Goal: Transaction & Acquisition: Download file/media

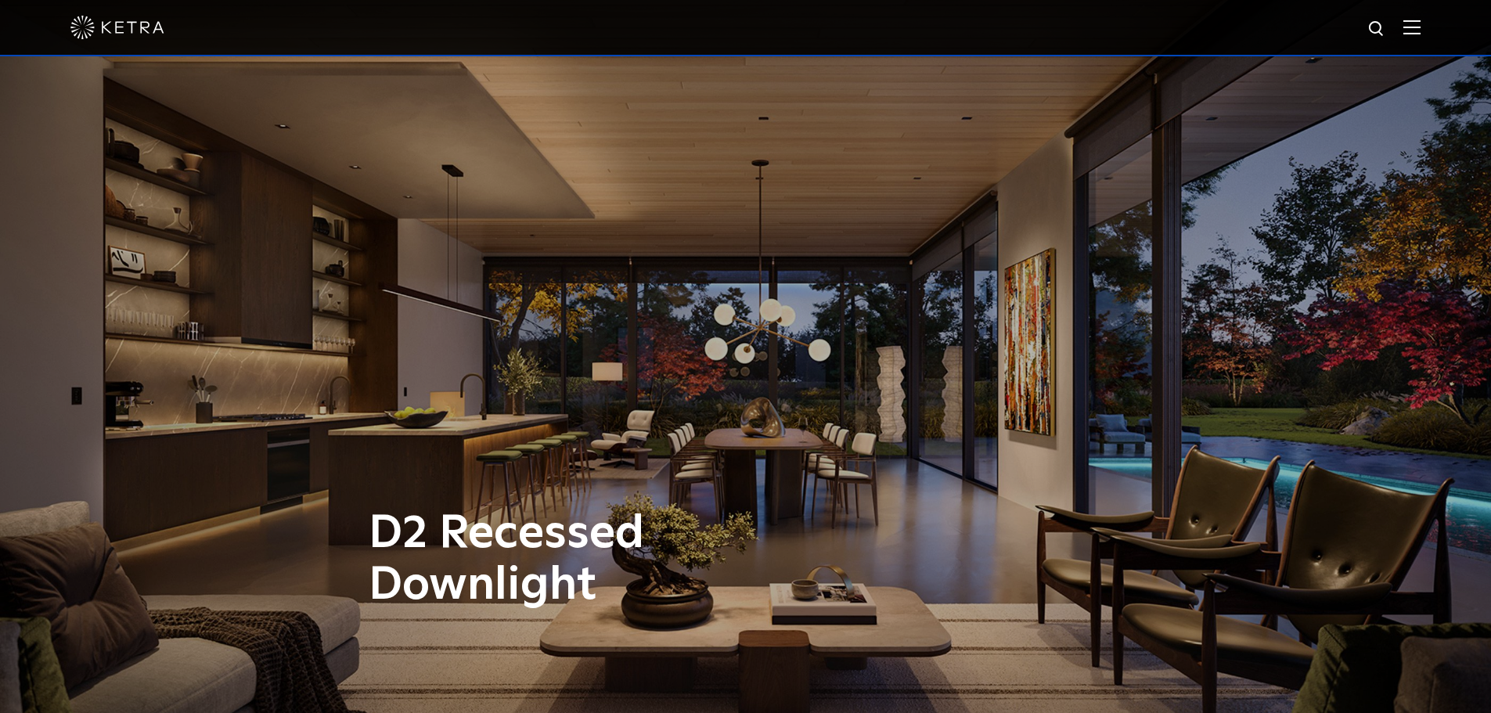
click at [93, 24] on img at bounding box center [117, 27] width 94 height 23
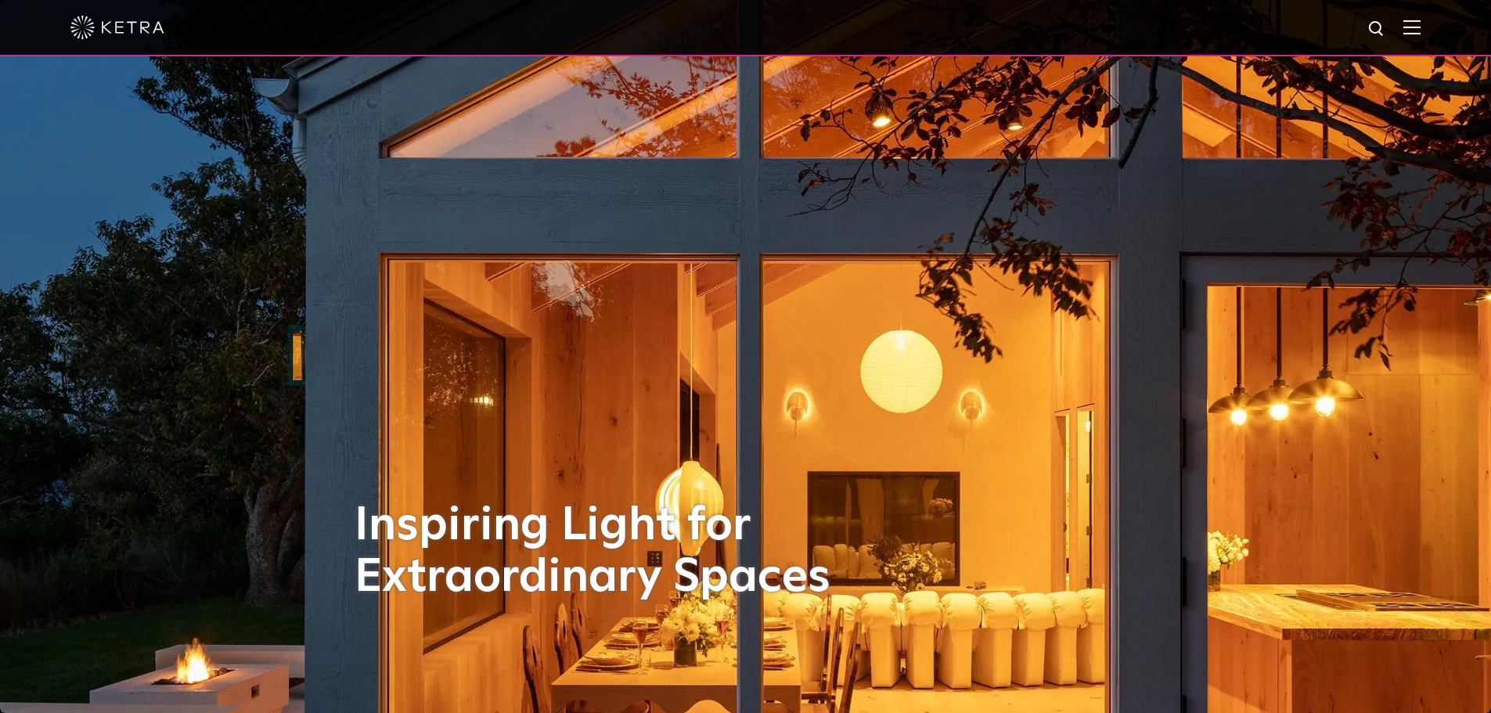
click at [1380, 22] on img at bounding box center [1377, 30] width 20 height 20
type input "G2"
click at [1327, 17] on button "Search" at bounding box center [1338, 28] width 23 height 23
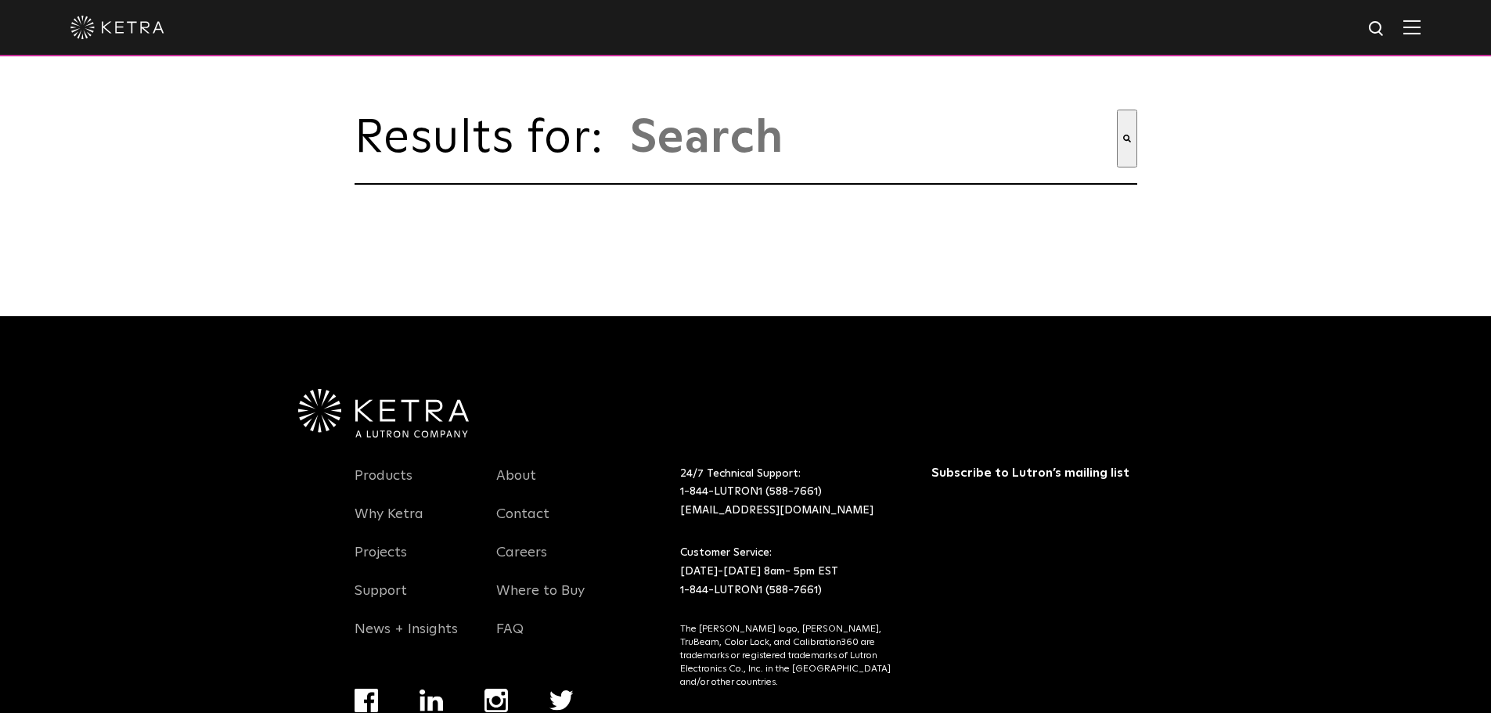
type input "g2"
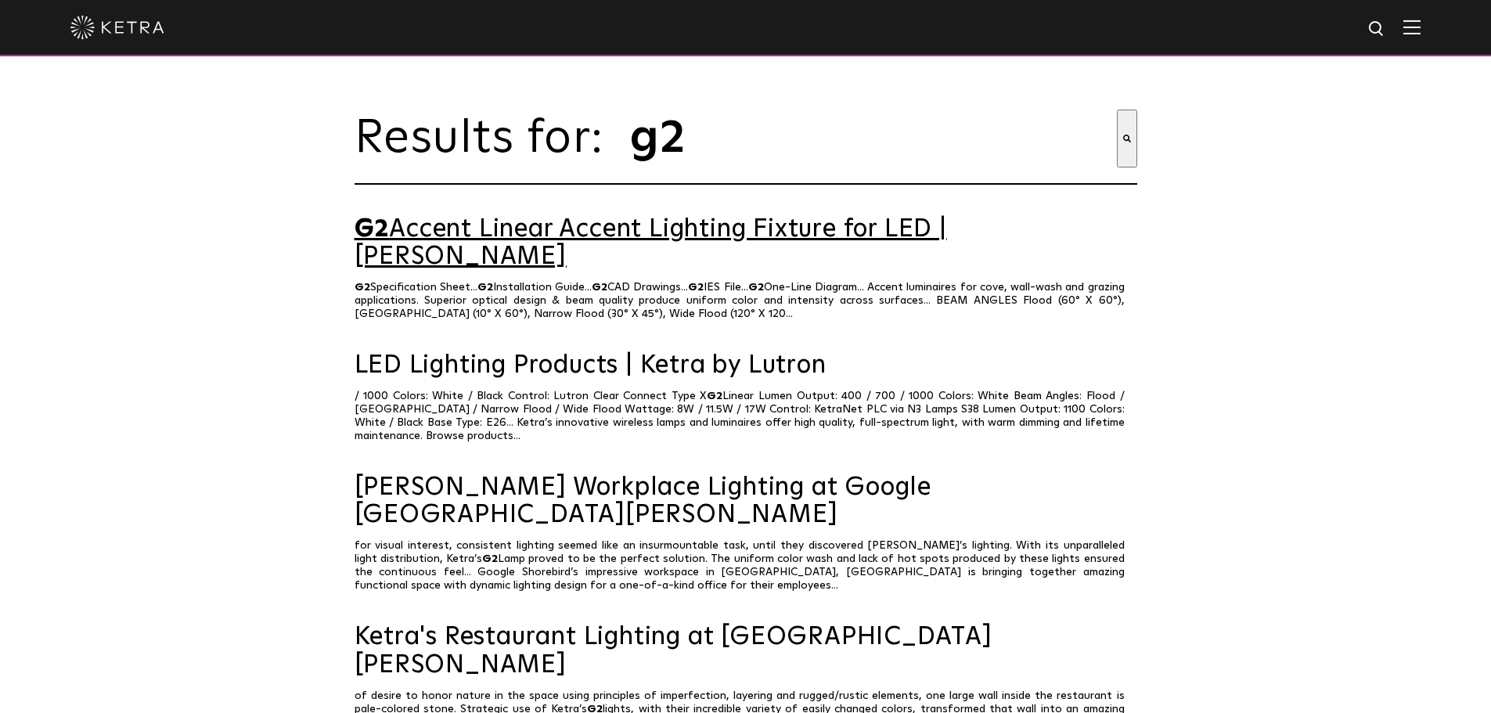
click at [558, 245] on link "G2 Accent Linear Accent Lighting Fixture for LED | Ketra" at bounding box center [745, 243] width 782 height 55
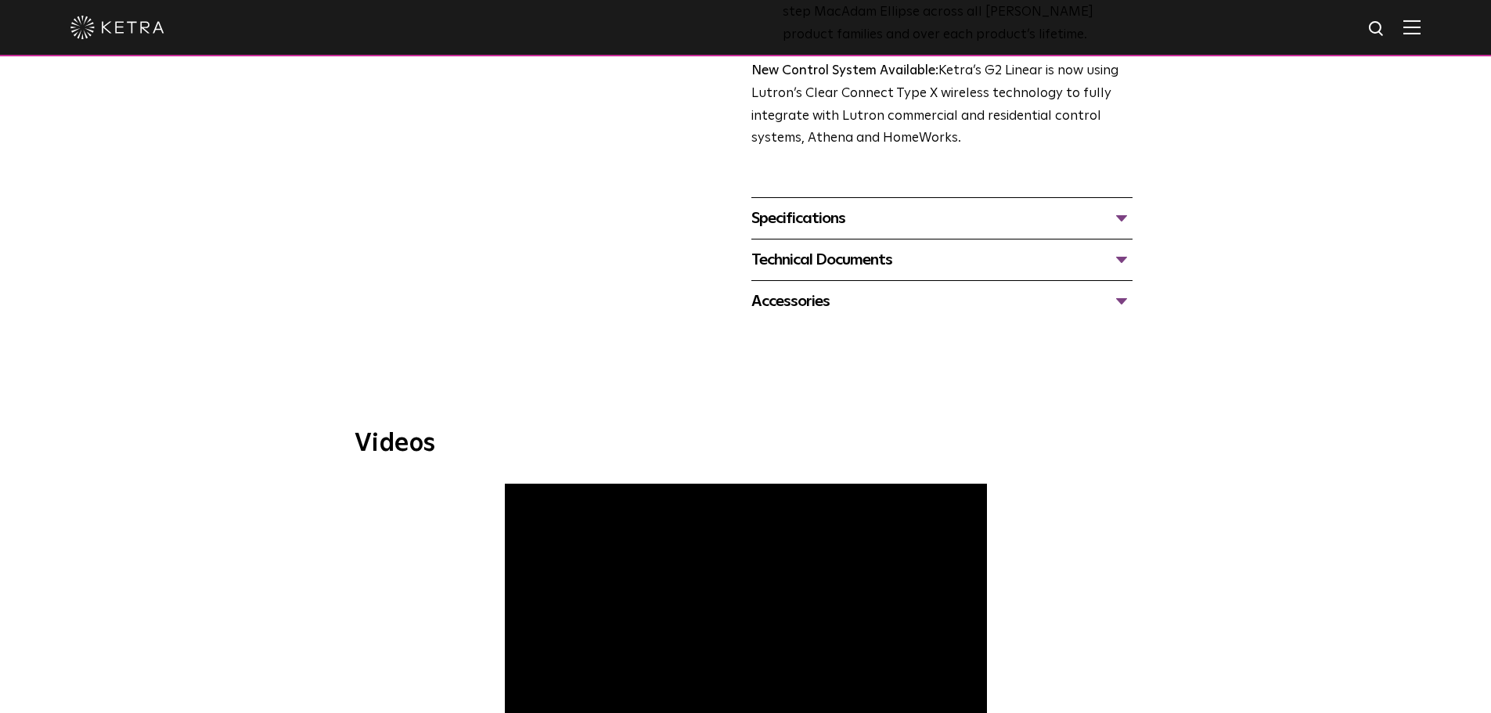
scroll to position [469, 0]
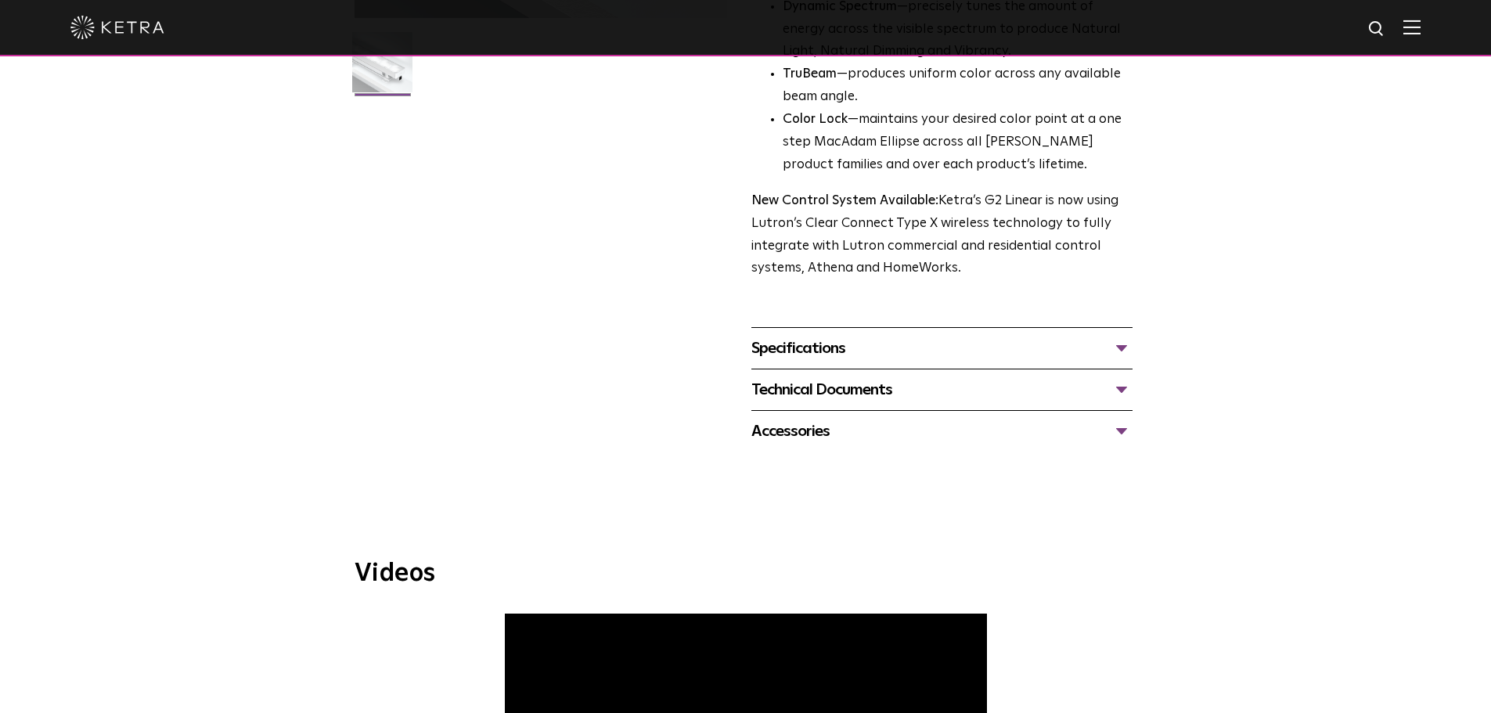
click at [825, 398] on div "Technical Documents" at bounding box center [941, 389] width 381 height 25
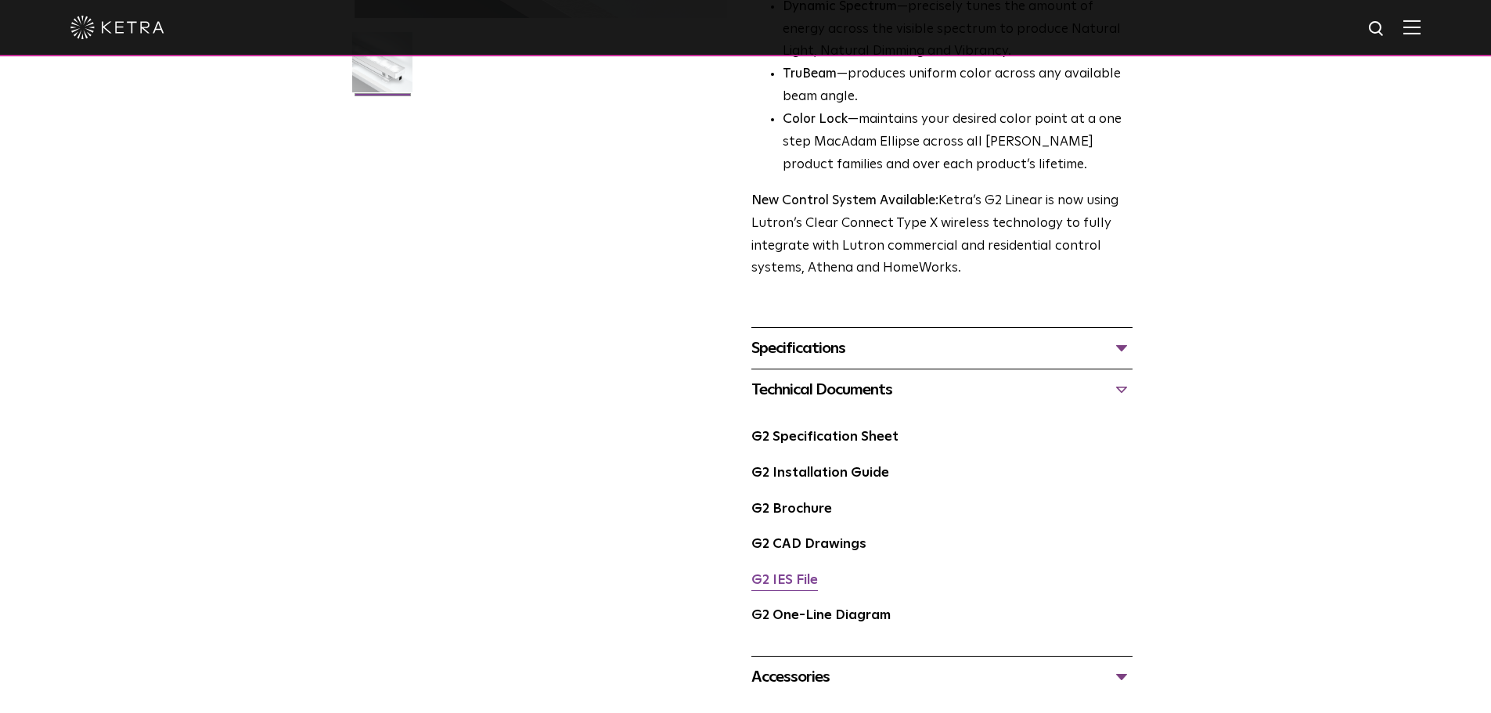
click at [790, 578] on link "G2 IES File" at bounding box center [784, 580] width 67 height 13
